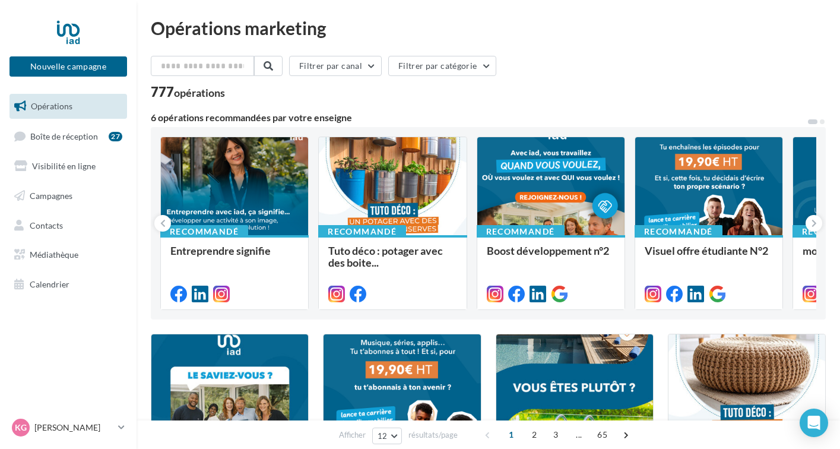
click at [74, 110] on link "Opérations" at bounding box center [68, 106] width 122 height 25
click at [71, 124] on link "Boîte de réception 27" at bounding box center [68, 136] width 122 height 26
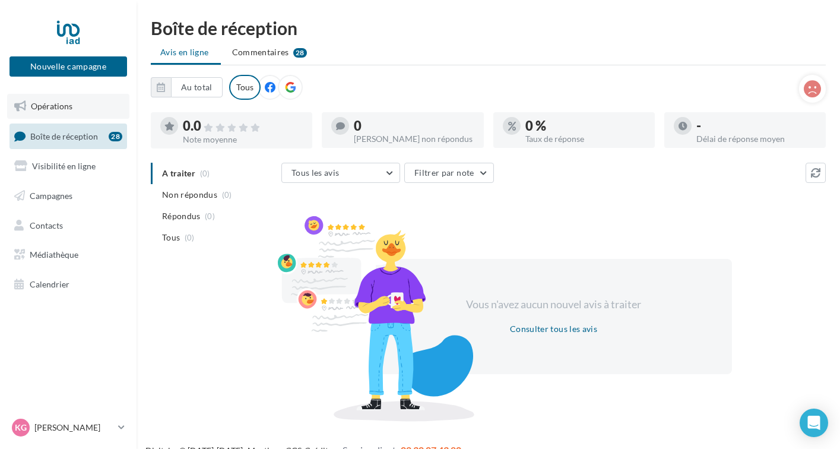
click at [60, 110] on span "Opérations" at bounding box center [52, 106] width 42 height 10
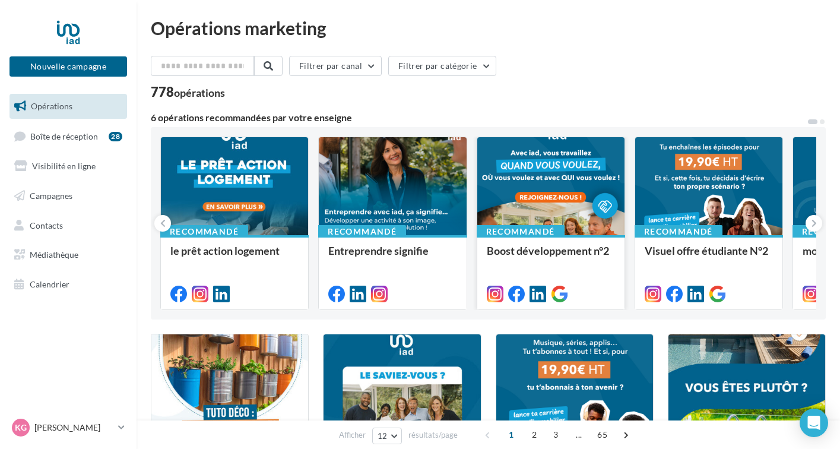
click at [558, 199] on div at bounding box center [550, 186] width 147 height 99
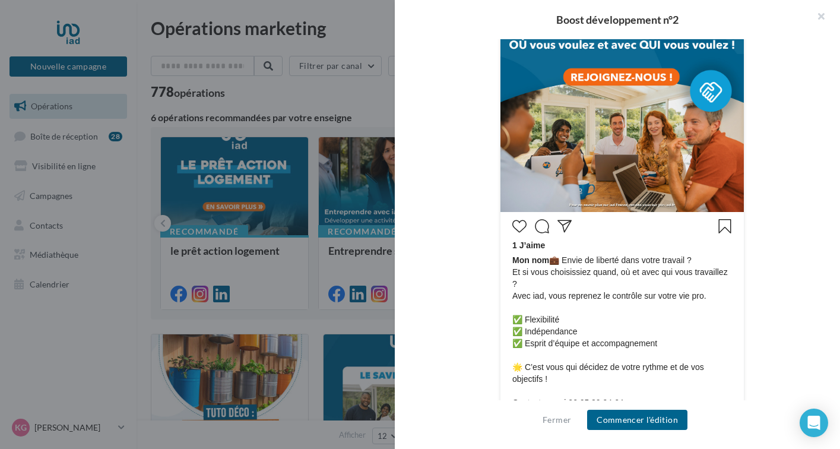
scroll to position [381, 0]
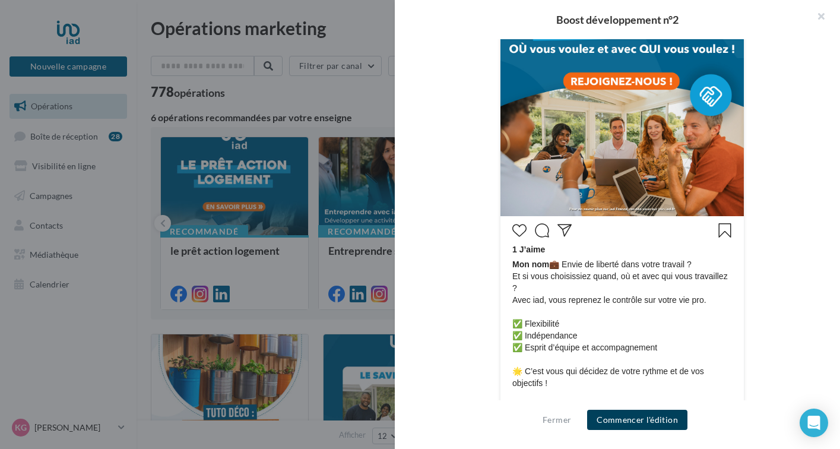
click at [626, 419] on button "Commencer l'édition" at bounding box center [637, 419] width 100 height 20
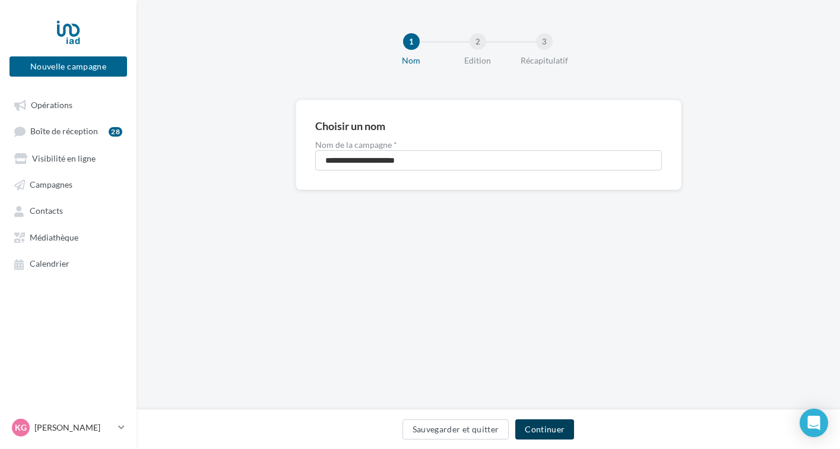
click at [535, 428] on button "Continuer" at bounding box center [544, 429] width 59 height 20
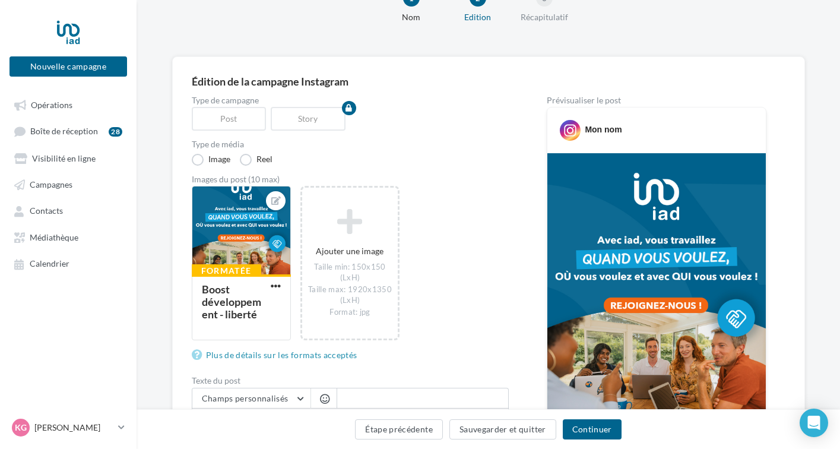
scroll to position [23, 0]
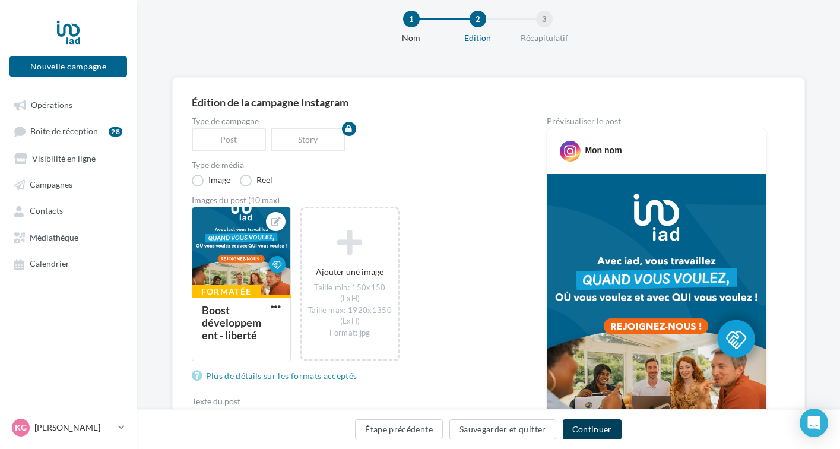
click at [594, 426] on button "Continuer" at bounding box center [591, 429] width 59 height 20
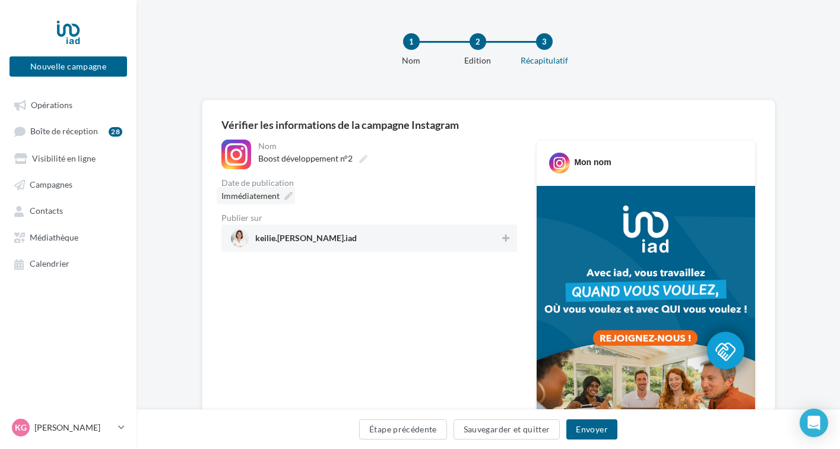
click at [289, 195] on icon at bounding box center [288, 196] width 8 height 8
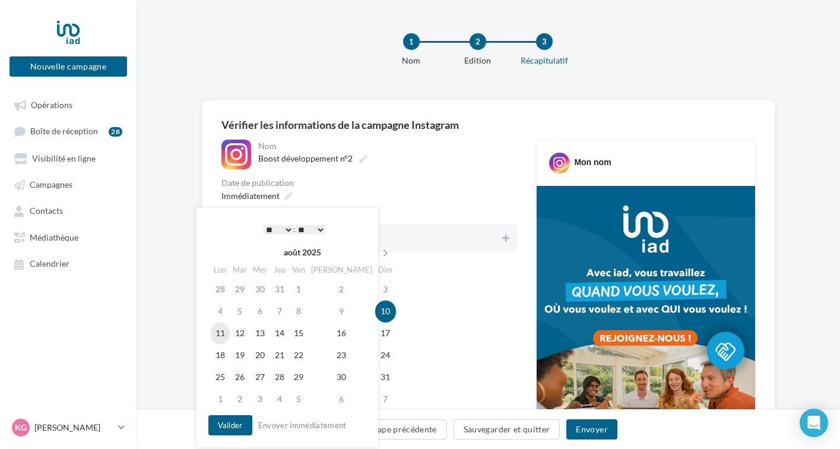
click at [225, 333] on td "11" at bounding box center [220, 333] width 19 height 22
click at [283, 227] on select "* * * * * * * * * * ** ** ** ** ** ** ** ** ** ** ** ** ** **" at bounding box center [278, 229] width 30 height 9
click at [322, 227] on select "** ** ** ** ** **" at bounding box center [310, 229] width 30 height 9
click at [233, 424] on button "Valider" at bounding box center [230, 425] width 44 height 20
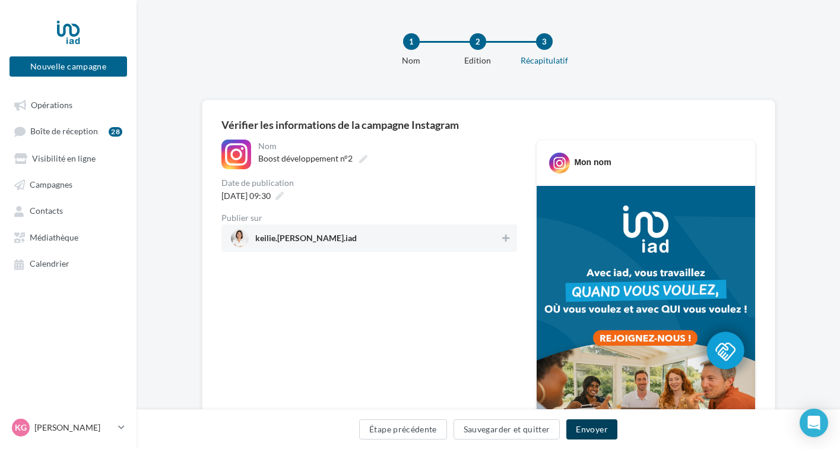
click at [583, 430] on button "Envoyer" at bounding box center [591, 429] width 50 height 20
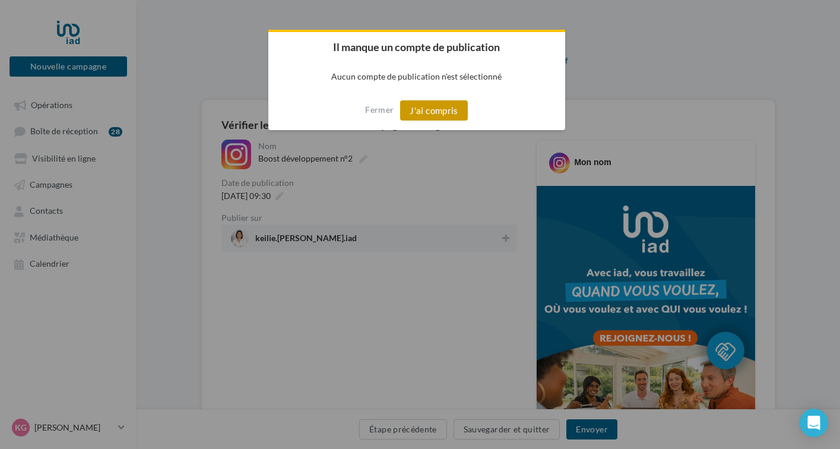
click at [446, 116] on button "J'ai compris" at bounding box center [434, 110] width 68 height 20
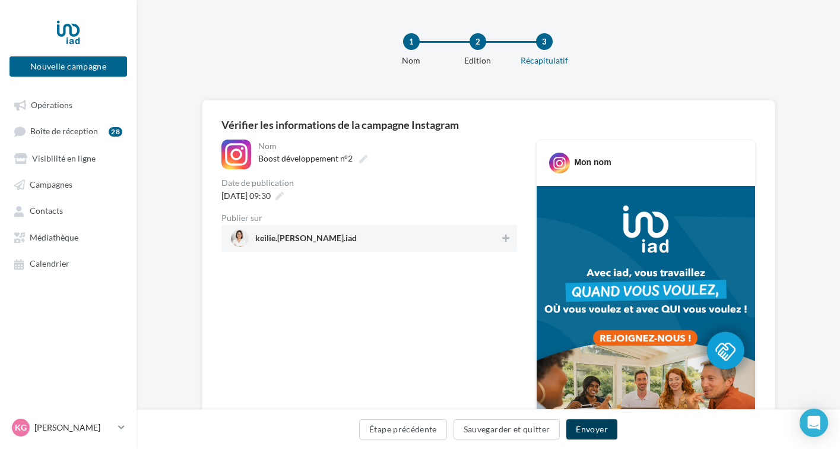
click at [583, 429] on button "Envoyer" at bounding box center [591, 429] width 50 height 20
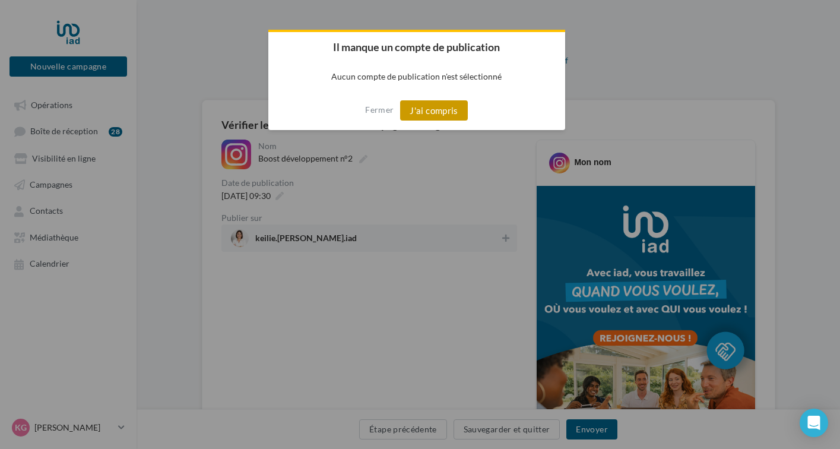
click at [446, 106] on button "J'ai compris" at bounding box center [434, 110] width 68 height 20
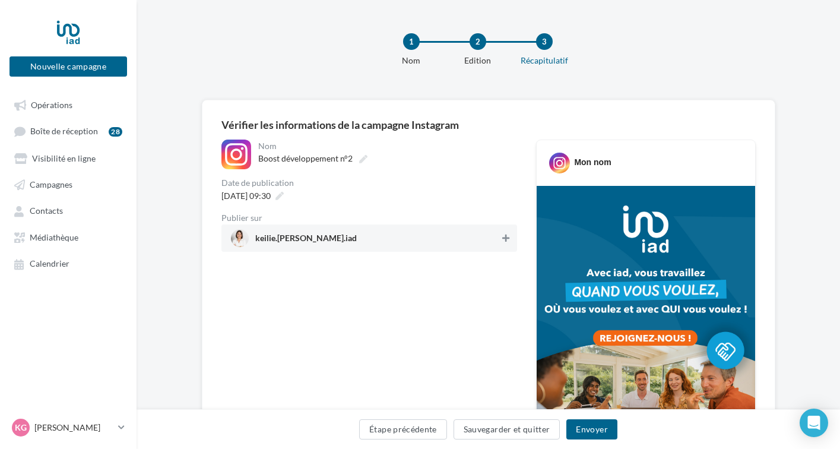
click at [507, 242] on icon at bounding box center [505, 238] width 7 height 8
click at [599, 427] on button "Envoyer" at bounding box center [591, 429] width 50 height 20
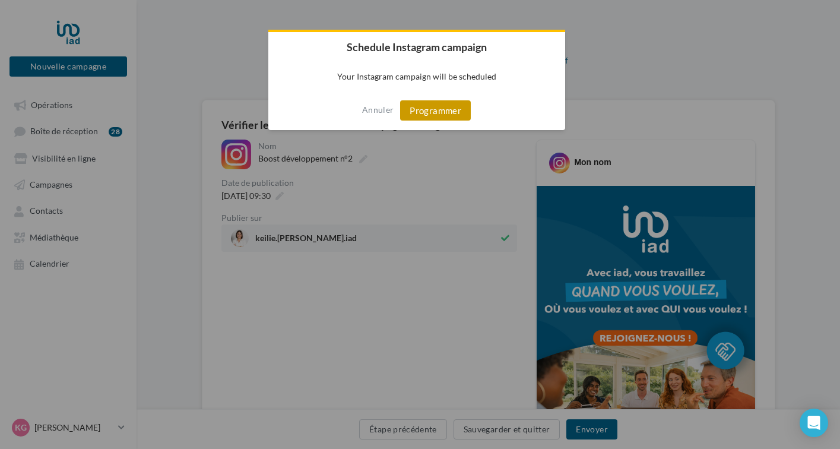
click at [439, 112] on button "Programmer" at bounding box center [435, 110] width 71 height 20
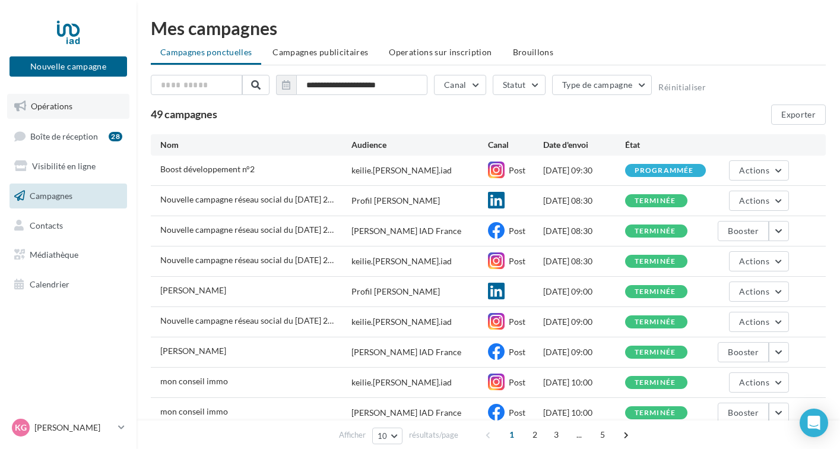
click at [88, 110] on link "Opérations" at bounding box center [68, 106] width 122 height 25
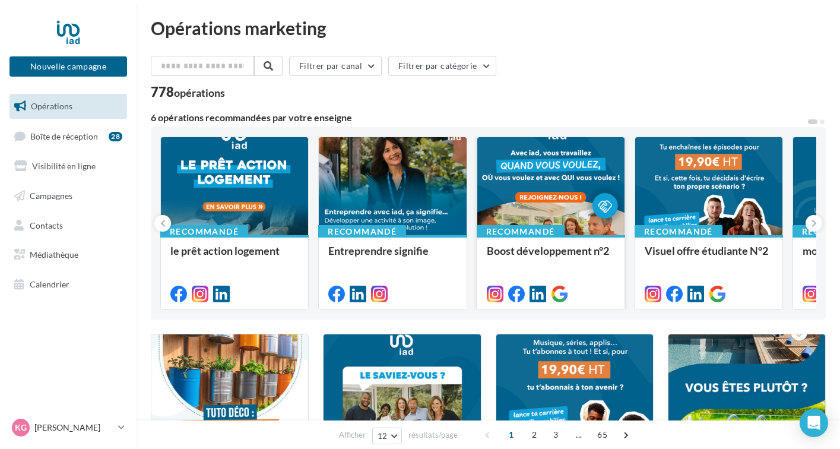
click at [557, 217] on div at bounding box center [550, 186] width 147 height 99
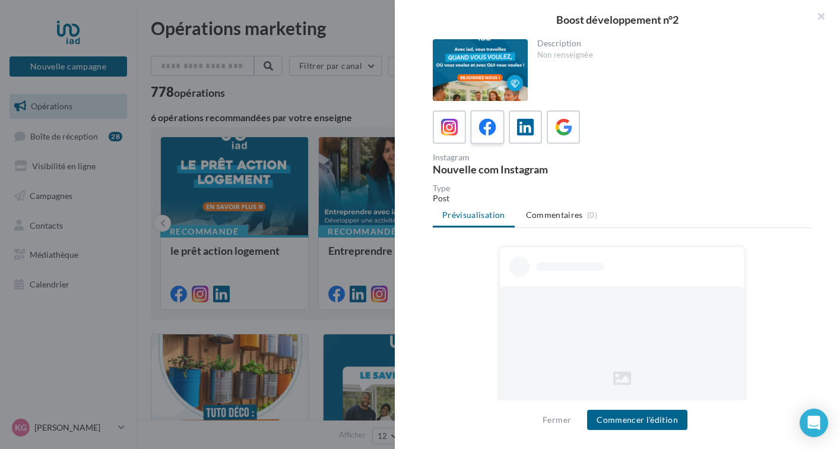
click at [482, 133] on icon at bounding box center [487, 127] width 17 height 17
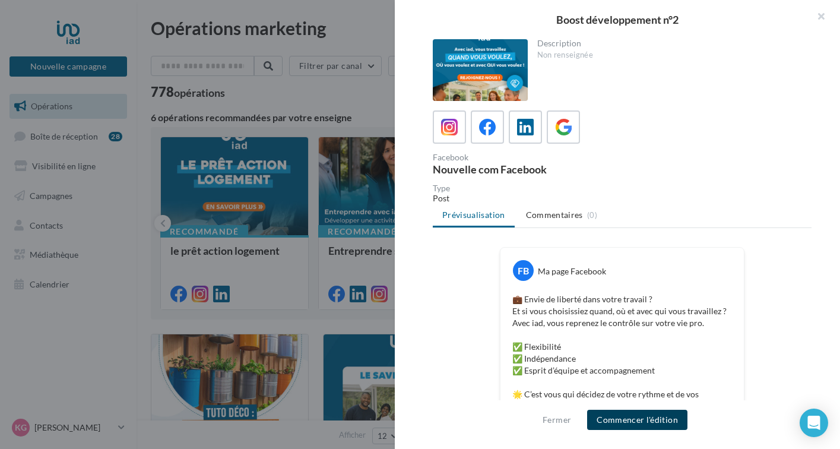
click at [617, 418] on button "Commencer l'édition" at bounding box center [637, 419] width 100 height 20
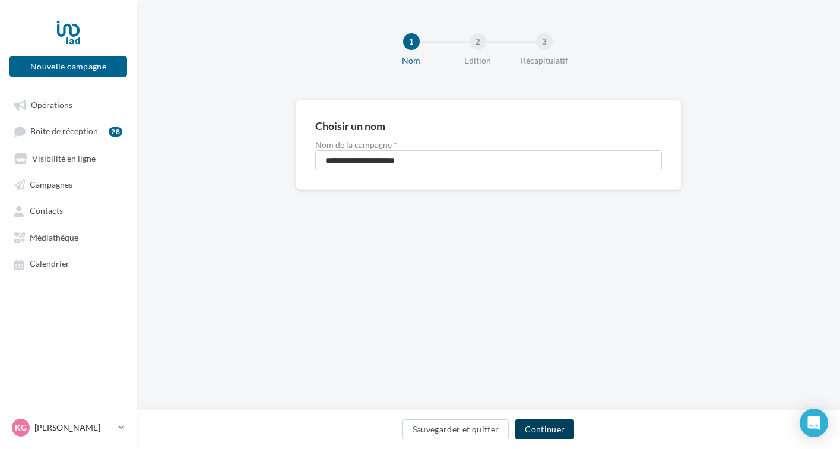
click at [535, 434] on button "Continuer" at bounding box center [544, 429] width 59 height 20
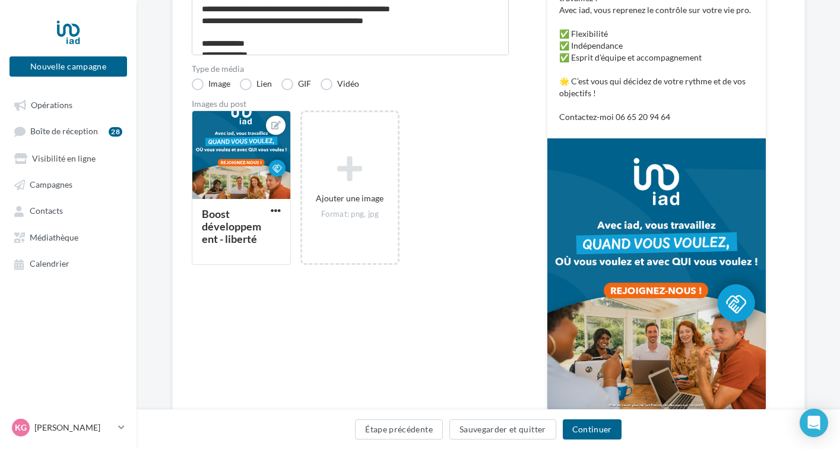
scroll to position [306, 0]
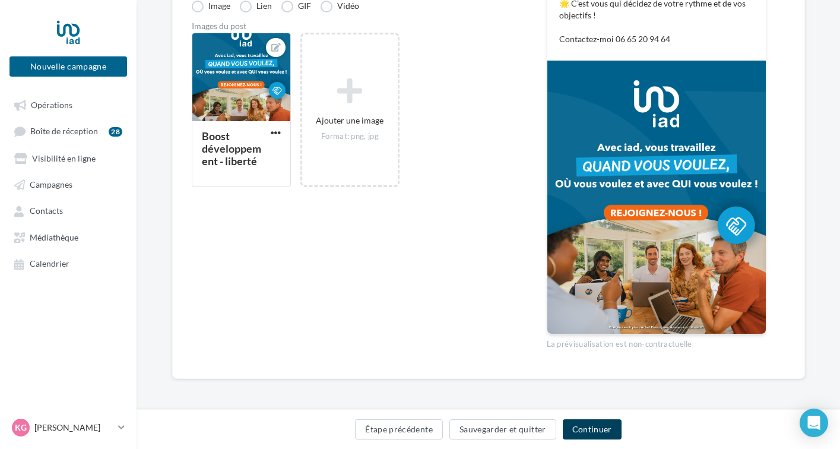
click at [586, 432] on button "Continuer" at bounding box center [591, 429] width 59 height 20
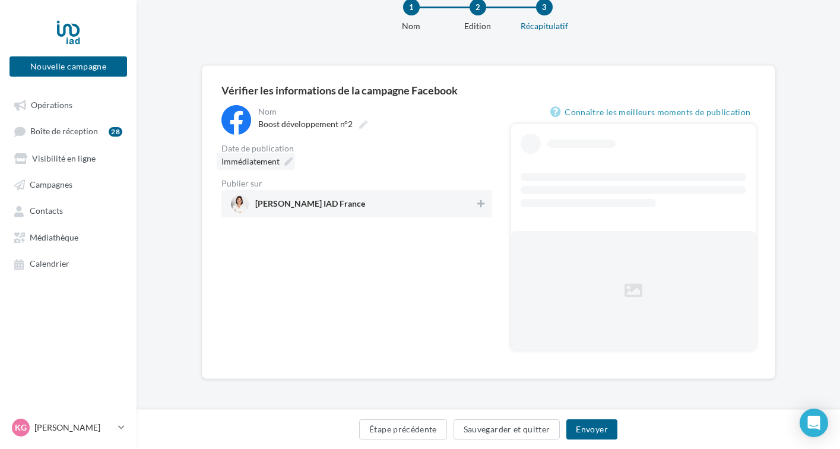
click at [287, 160] on div "**********" at bounding box center [356, 161] width 271 height 112
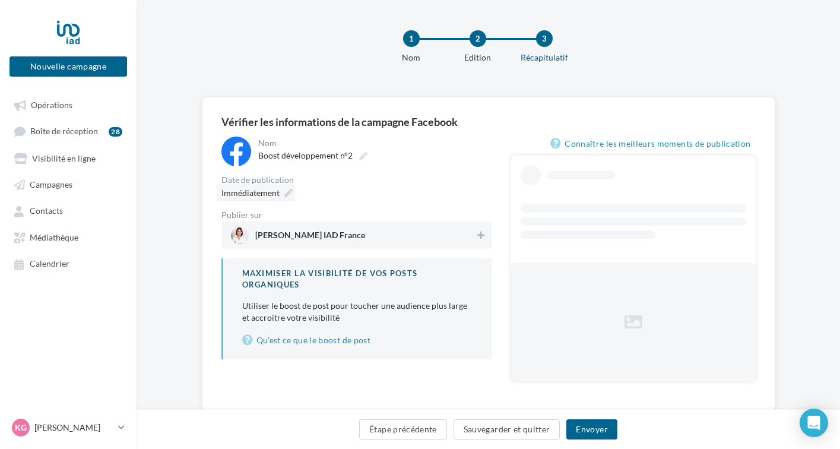
click at [286, 193] on icon at bounding box center [288, 193] width 8 height 8
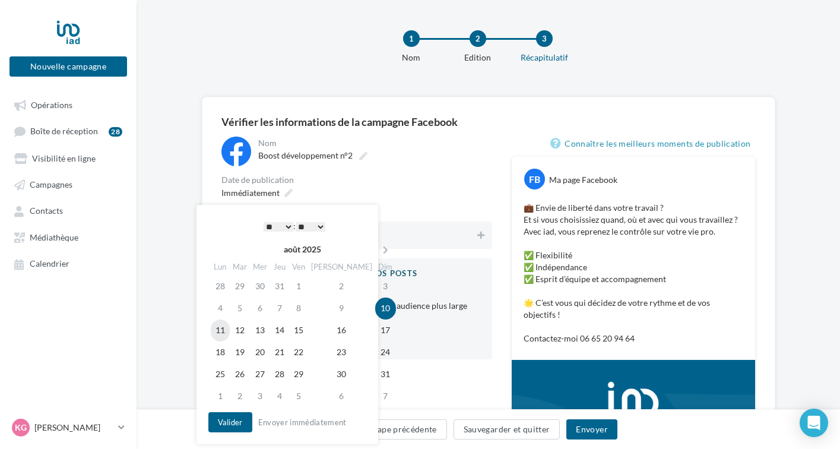
click at [224, 332] on td "11" at bounding box center [220, 330] width 19 height 22
click at [287, 224] on select "* * * * * * * * * * ** ** ** ** ** ** ** ** ** ** ** ** ** **" at bounding box center [278, 226] width 30 height 9
click at [319, 225] on select "** ** ** ** ** **" at bounding box center [310, 226] width 30 height 9
click at [227, 419] on button "Valider" at bounding box center [230, 422] width 44 height 20
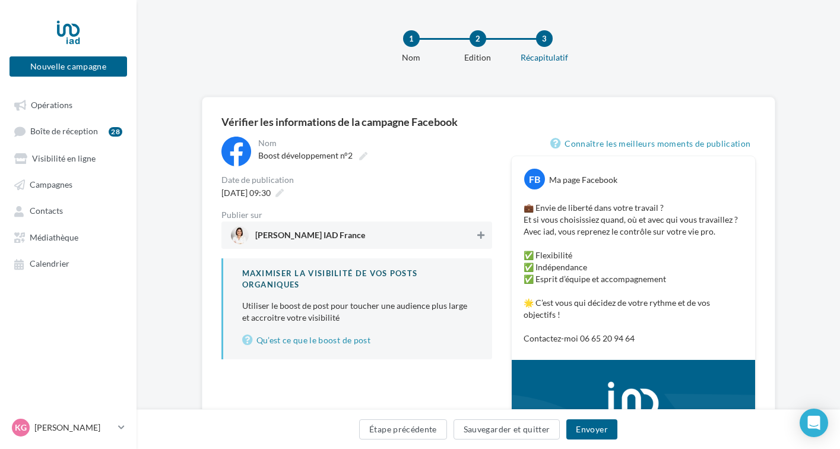
click at [479, 234] on icon at bounding box center [480, 235] width 7 height 8
click at [584, 430] on button "Envoyer" at bounding box center [591, 429] width 50 height 20
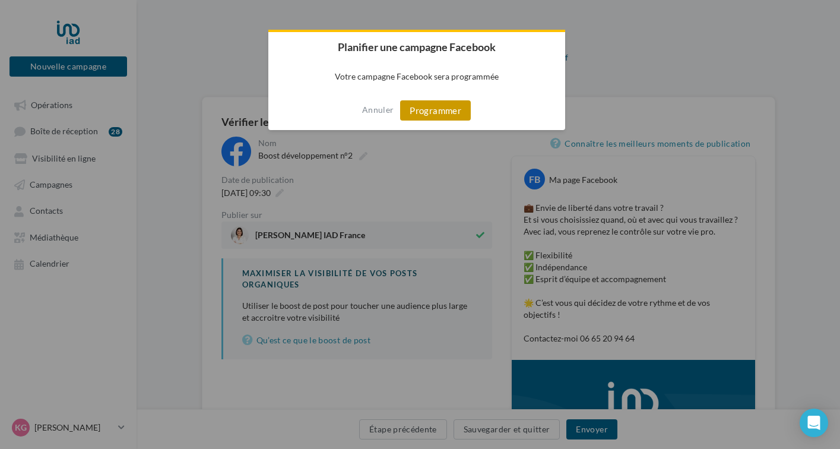
click at [440, 114] on button "Programmer" at bounding box center [435, 110] width 71 height 20
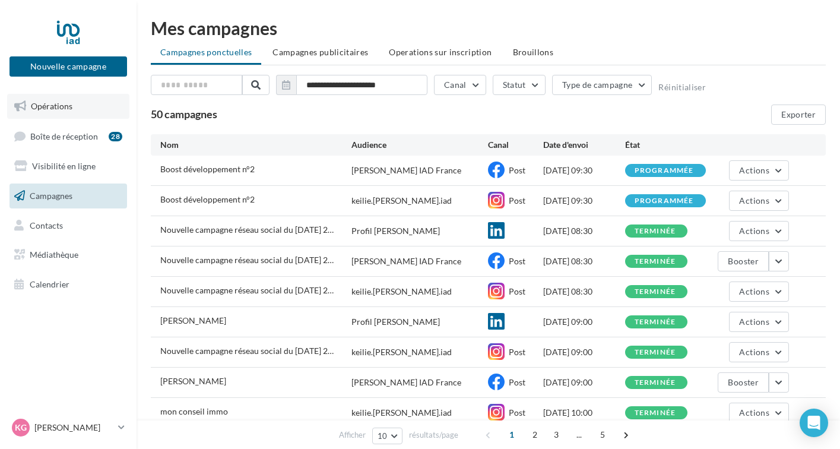
click at [80, 109] on link "Opérations" at bounding box center [68, 106] width 122 height 25
